Goal: Navigation & Orientation: Find specific page/section

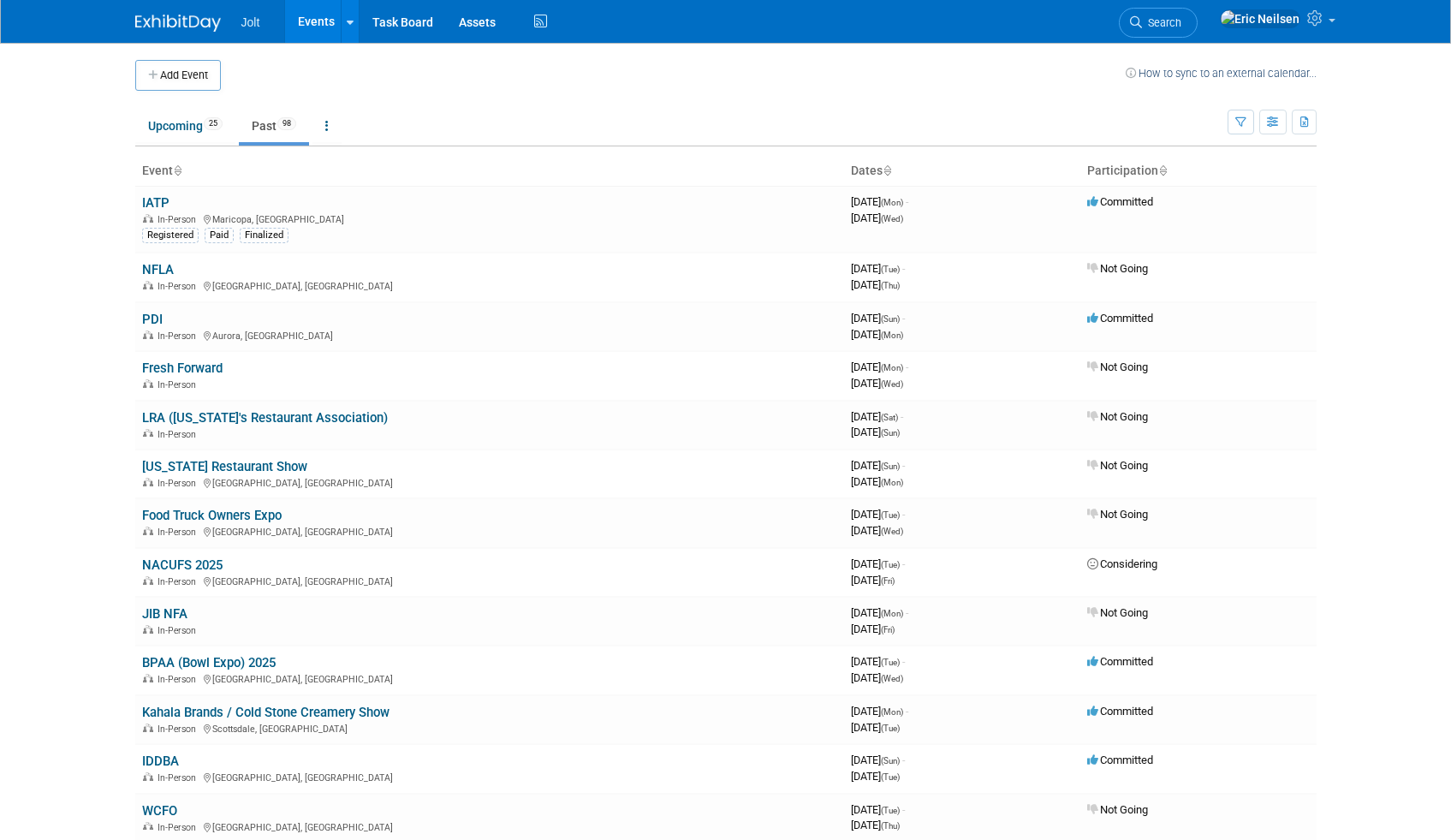
click at [268, 131] on link "Past 98" at bounding box center [273, 125] width 70 height 32
click at [178, 130] on link "Upcoming 25" at bounding box center [186, 125] width 100 height 32
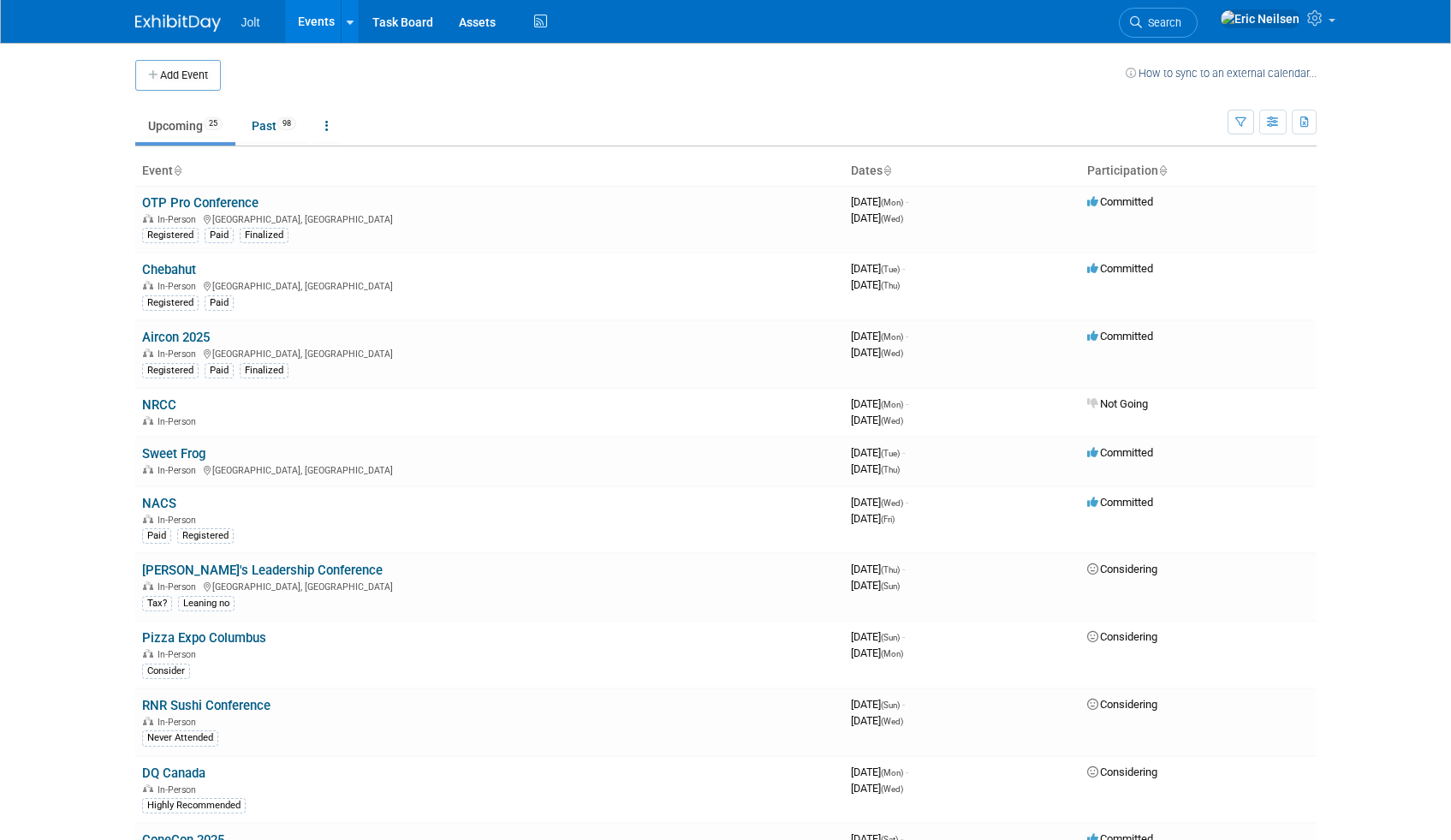
click at [29, 329] on body "Jolt Events Add Event Bulk Upload Events Shareable Event Boards Recently Viewed…" at bounding box center [725, 420] width 1451 height 840
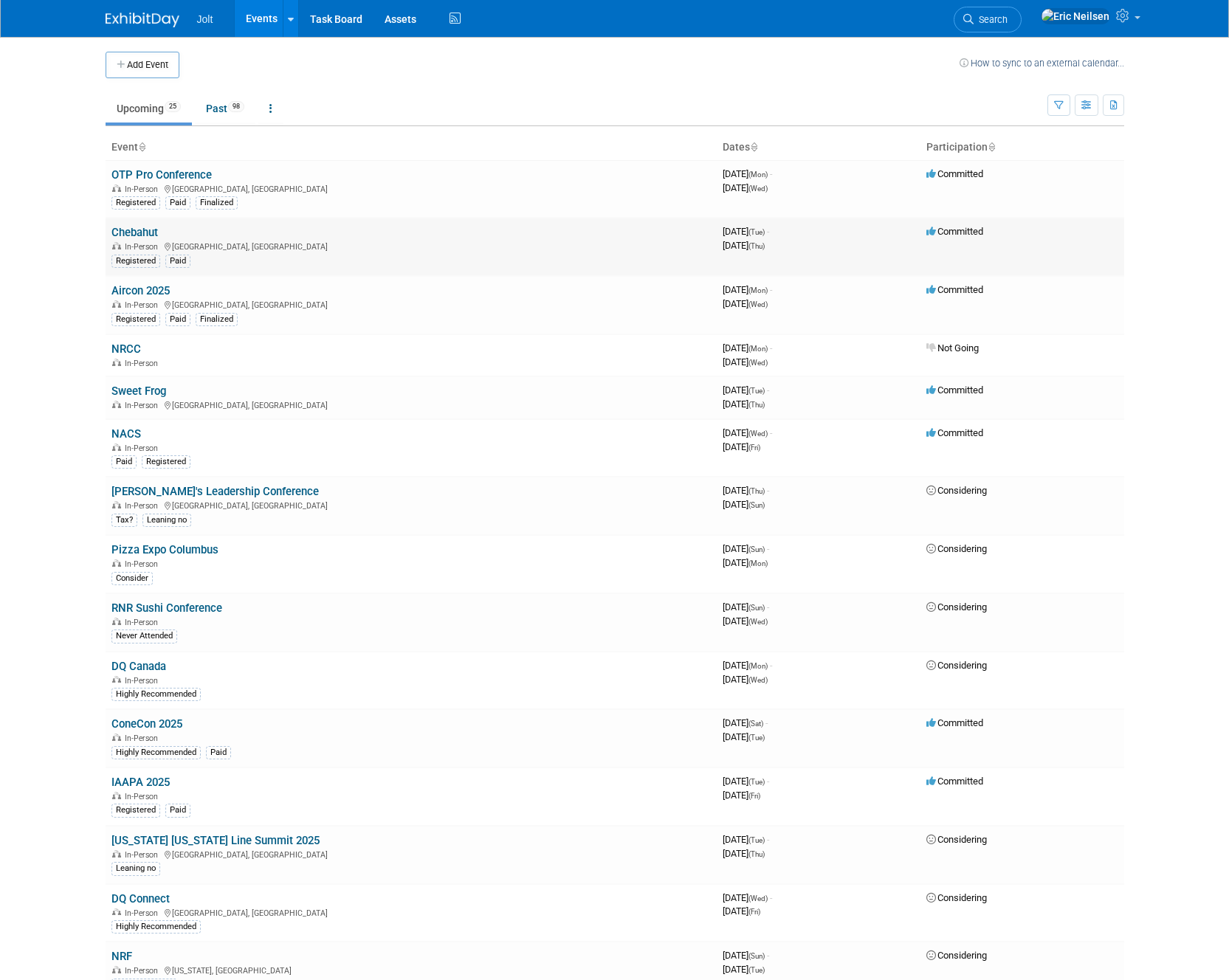
click at [147, 230] on link "Chebahut" at bounding box center [134, 232] width 47 height 14
click at [122, 390] on link "Sweet Frog" at bounding box center [138, 391] width 54 height 14
